Goal: Find specific page/section: Find specific page/section

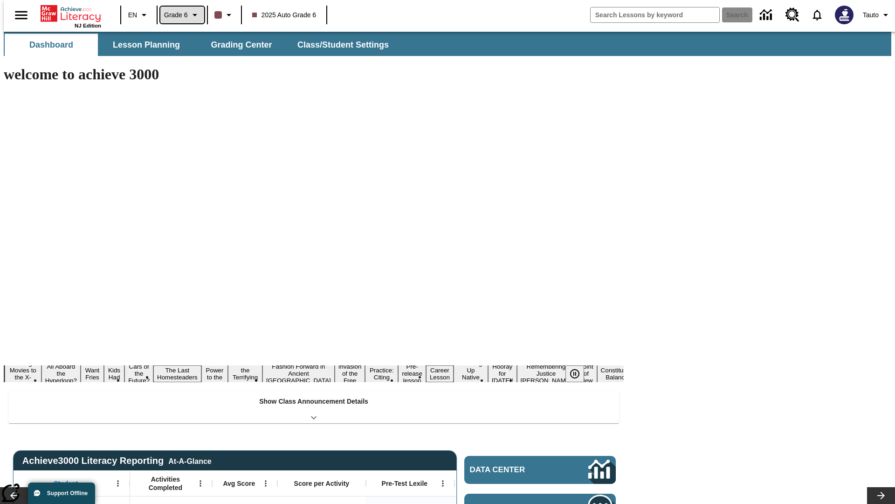
click at [179, 15] on span "Grade 6" at bounding box center [176, 15] width 24 height 10
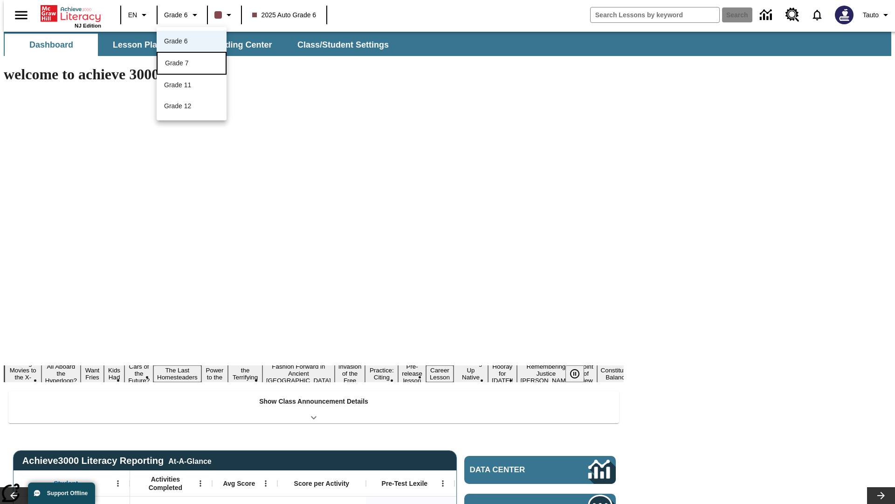
click at [192, 64] on div "Grade 7" at bounding box center [191, 63] width 53 height 10
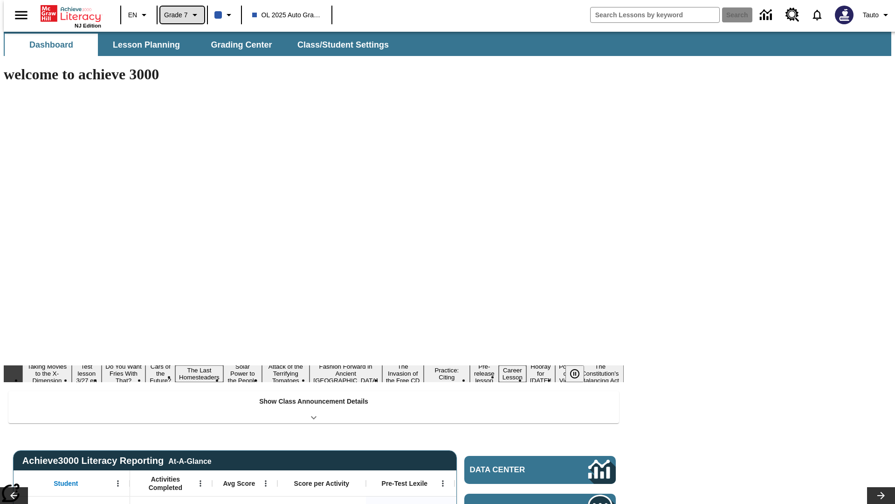
click at [179, 15] on span "Grade 7" at bounding box center [176, 15] width 24 height 10
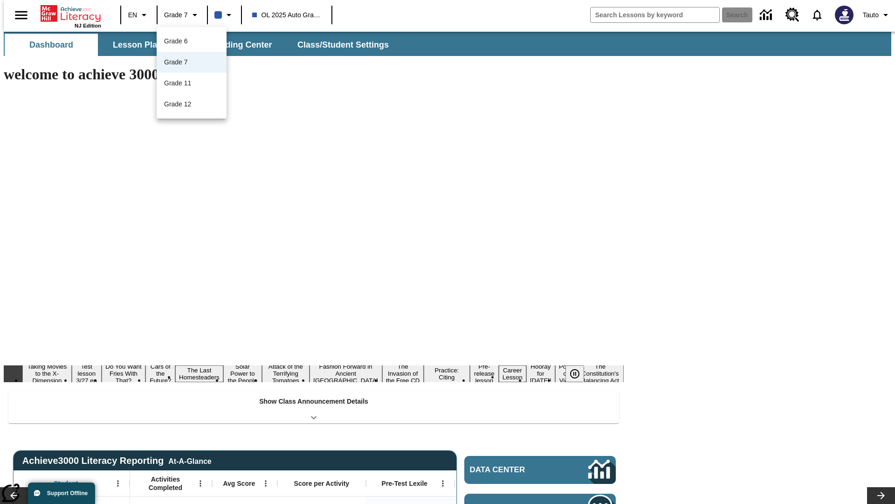
click at [448, 252] on div at bounding box center [447, 252] width 895 height 504
click at [143, 45] on button "Lesson Planning" at bounding box center [146, 45] width 93 height 22
